Goal: Find specific page/section: Find specific page/section

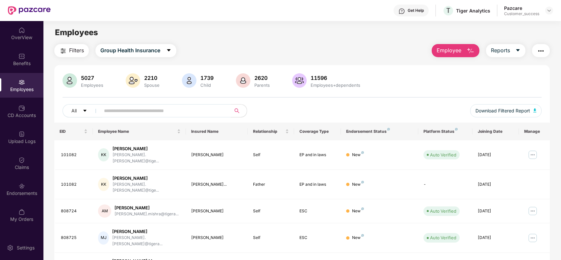
type input "******"
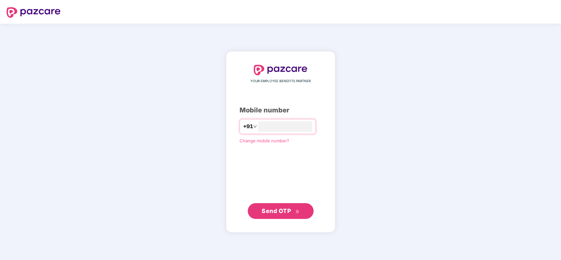
type input "**********"
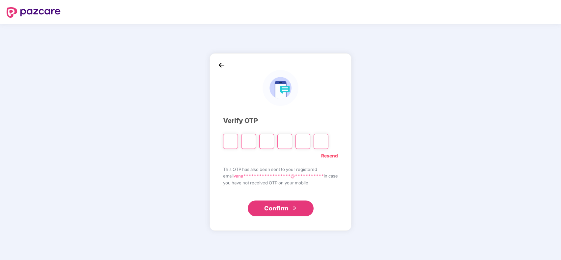
type input "*"
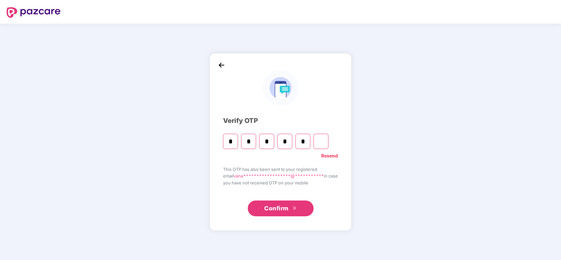
type input "*"
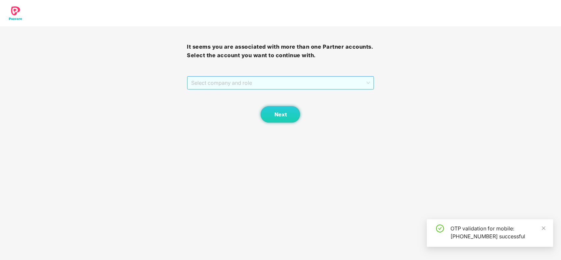
click at [282, 82] on span "Select company and role" at bounding box center [280, 83] width 178 height 13
click at [285, 96] on div "Pazcare - CUSTOMER_SUCCESS" at bounding box center [280, 96] width 179 height 7
click at [285, 116] on span "Next" at bounding box center [280, 115] width 13 height 6
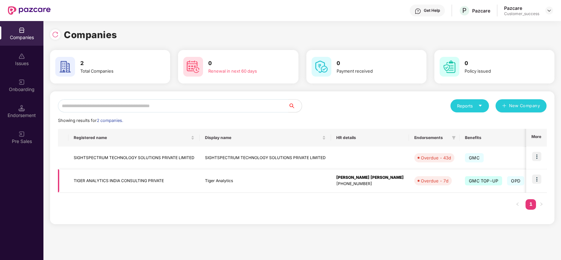
click at [538, 177] on img at bounding box center [536, 179] width 9 height 9
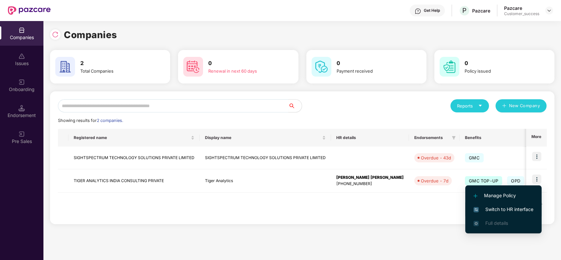
click at [503, 208] on span "Switch to HR interface" at bounding box center [504, 209] width 60 height 7
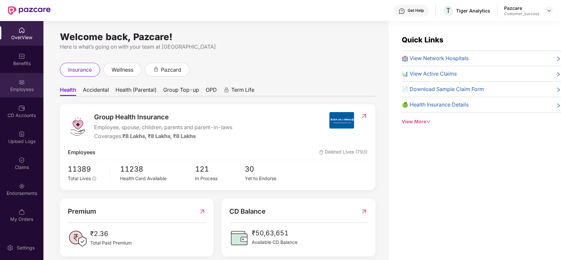
click at [21, 89] on div "Employees" at bounding box center [21, 89] width 43 height 7
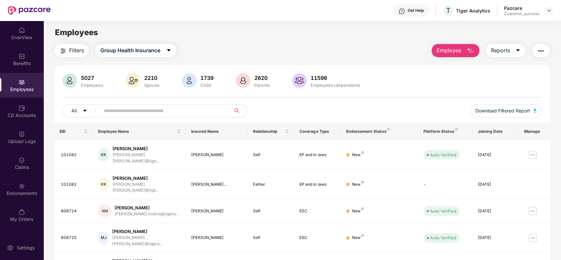
click at [125, 110] on input "text" at bounding box center [163, 111] width 118 height 10
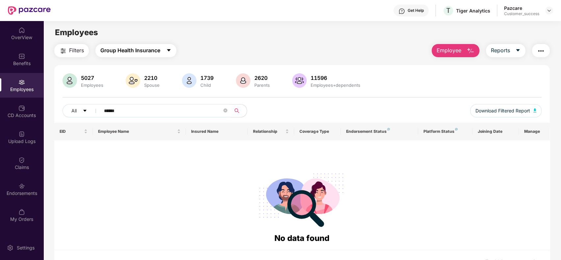
type input "******"
click at [137, 50] on span "Group Health Insurance" at bounding box center [130, 50] width 60 height 8
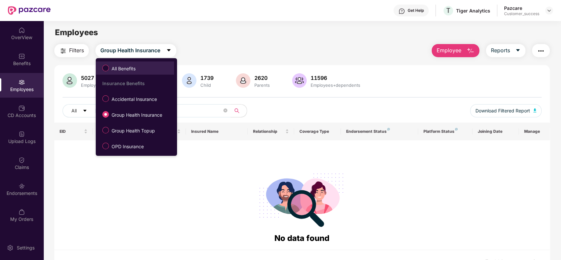
click at [141, 67] on label "All Benefits" at bounding box center [120, 68] width 42 height 11
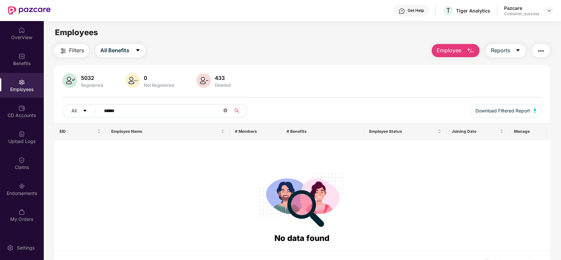
click at [224, 109] on icon "close-circle" at bounding box center [226, 111] width 4 height 4
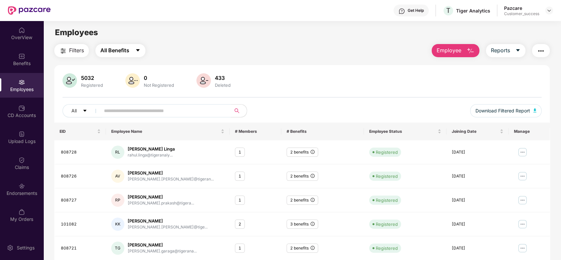
click at [124, 45] on button "All Benefits" at bounding box center [120, 50] width 50 height 13
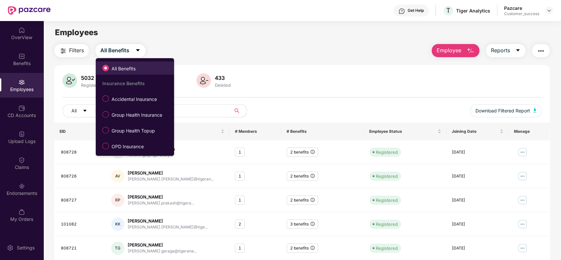
click at [138, 66] on span "All Benefits" at bounding box center [123, 68] width 29 height 7
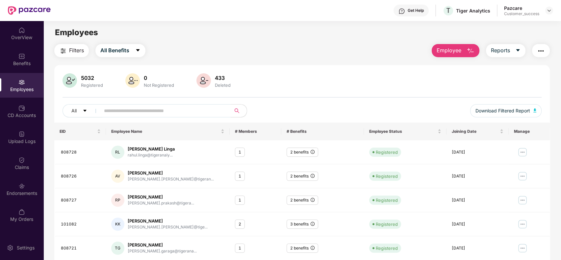
click at [197, 53] on div "Filters All Benefits Employee Reports" at bounding box center [302, 50] width 496 height 13
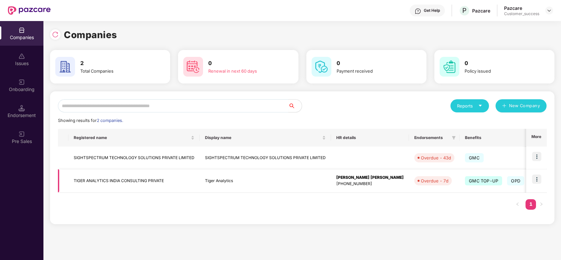
click at [540, 176] on img at bounding box center [536, 179] width 9 height 9
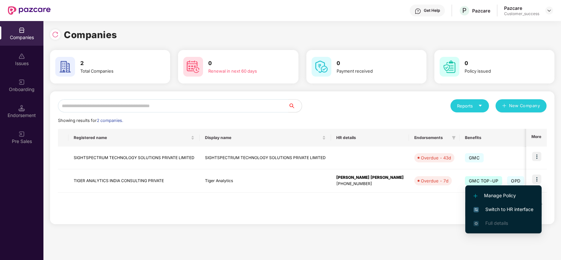
click at [513, 207] on span "Switch to HR interface" at bounding box center [504, 209] width 60 height 7
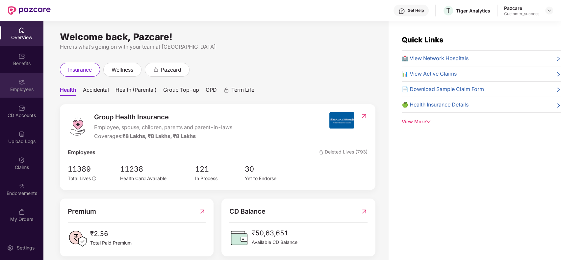
click at [28, 80] on div "Employees" at bounding box center [21, 85] width 43 height 25
